Goal: Navigation & Orientation: Find specific page/section

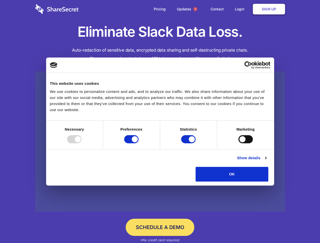
click at [81, 143] on div at bounding box center [74, 139] width 14 height 8
click at [138, 143] on input "Preferences" at bounding box center [131, 139] width 14 height 8
checkbox input "false"
click at [189, 143] on input "Statistics" at bounding box center [188, 139] width 14 height 8
checkbox input "false"
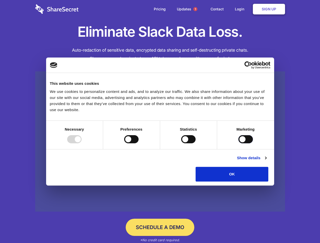
click at [238, 143] on input "Marketing" at bounding box center [245, 139] width 14 height 8
checkbox input "true"
click at [266, 161] on link "Show details" at bounding box center [251, 158] width 29 height 6
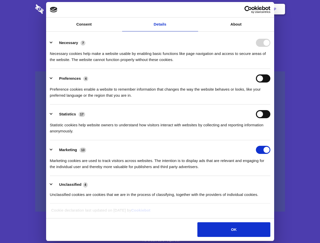
click at [270, 69] on li "Necessary 7 Necessary cookies help make a website usable by enabling basic func…" at bounding box center [160, 51] width 220 height 36
click at [195, 9] on span "1" at bounding box center [195, 9] width 4 height 4
